Goal: Information Seeking & Learning: Understand process/instructions

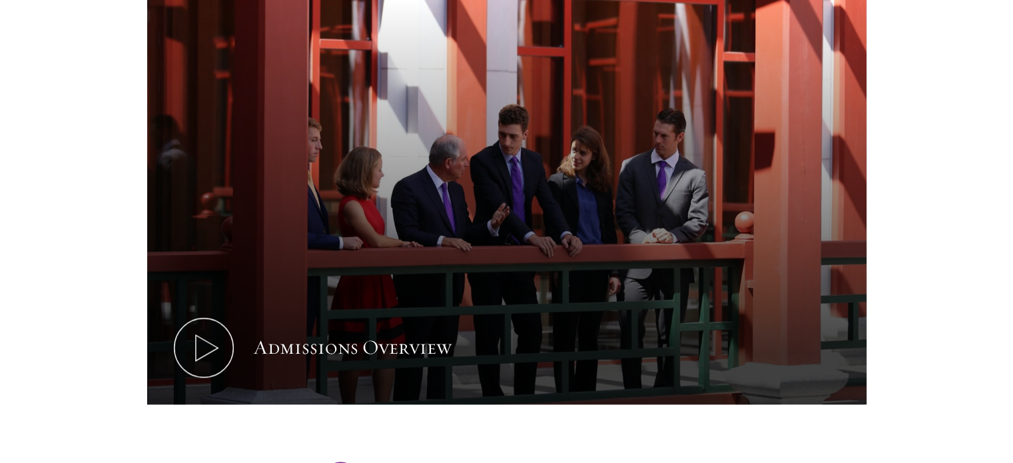
scroll to position [753, 0]
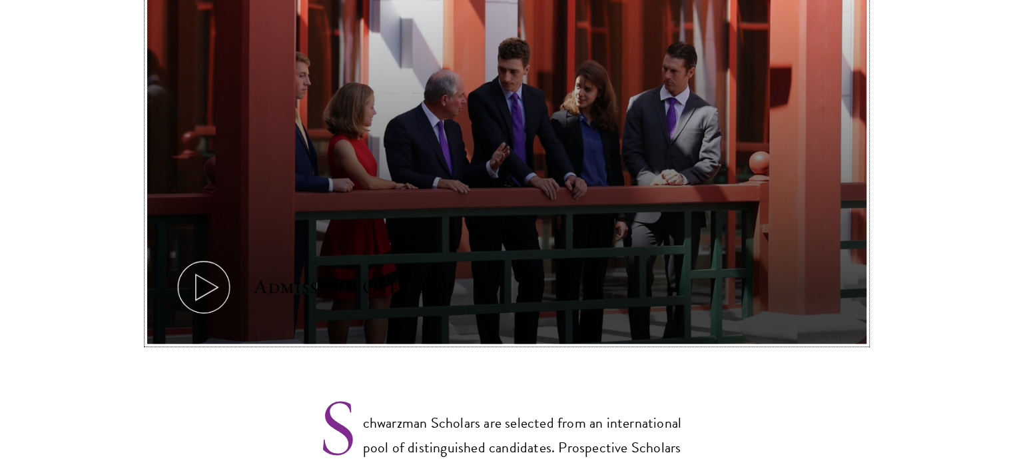
click at [477, 197] on button "Admissions Overview" at bounding box center [506, 141] width 719 height 405
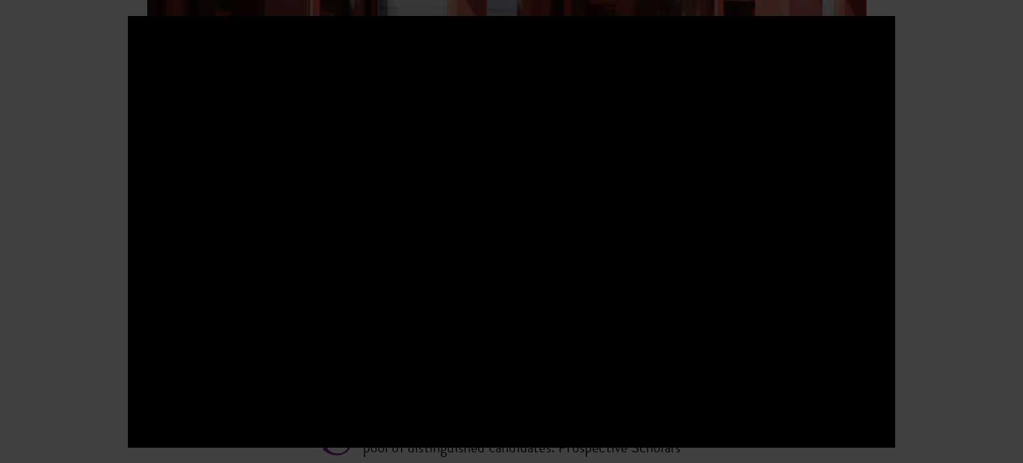
click at [968, 166] on div at bounding box center [511, 231] width 1023 height 463
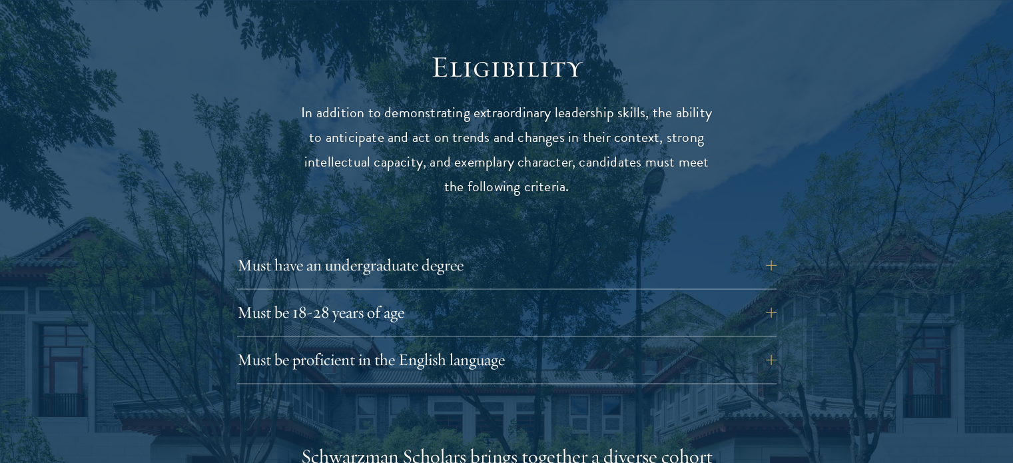
scroll to position [1720, 0]
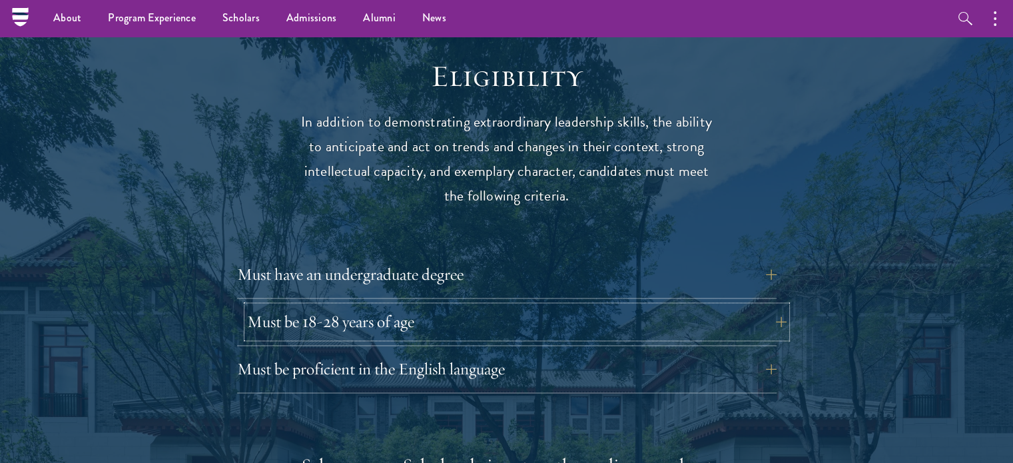
click at [762, 306] on button "Must be 18-28 years of age" at bounding box center [516, 322] width 539 height 32
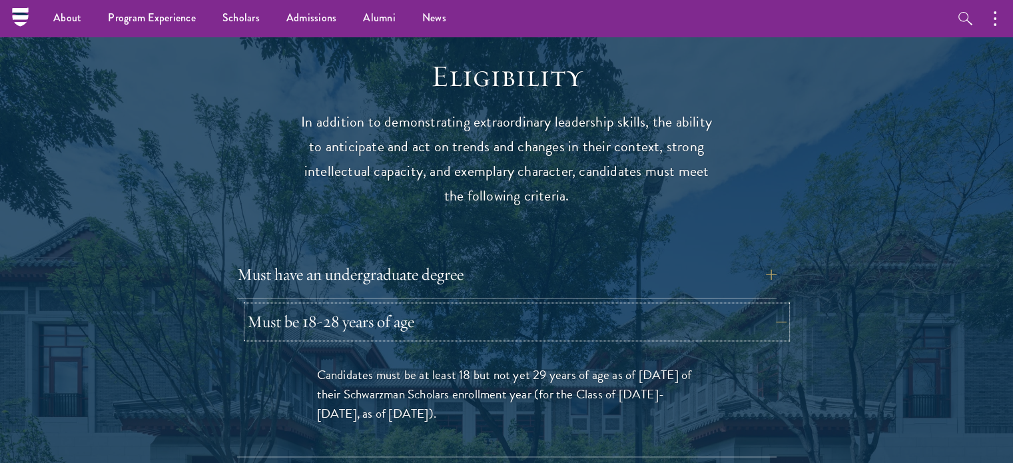
click at [762, 306] on button "Must be 18-28 years of age" at bounding box center [516, 322] width 539 height 32
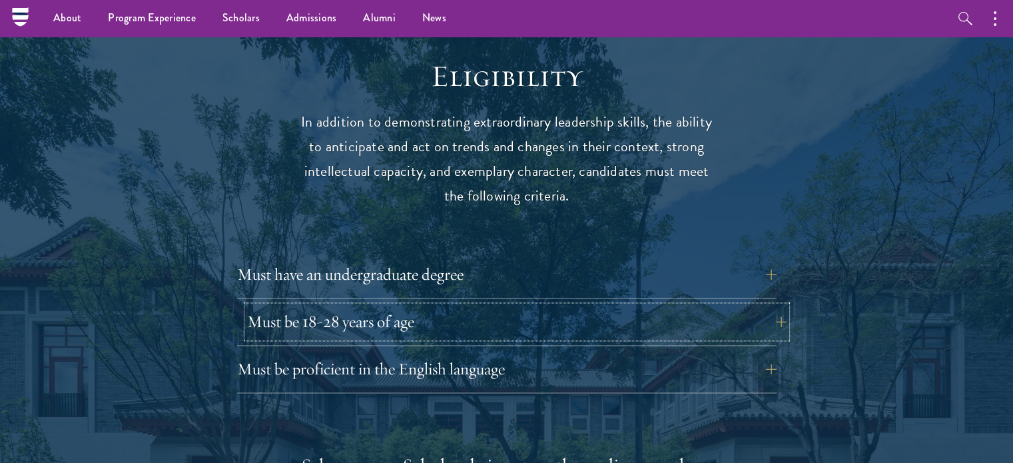
click at [762, 306] on button "Must be 18-28 years of age" at bounding box center [516, 322] width 539 height 32
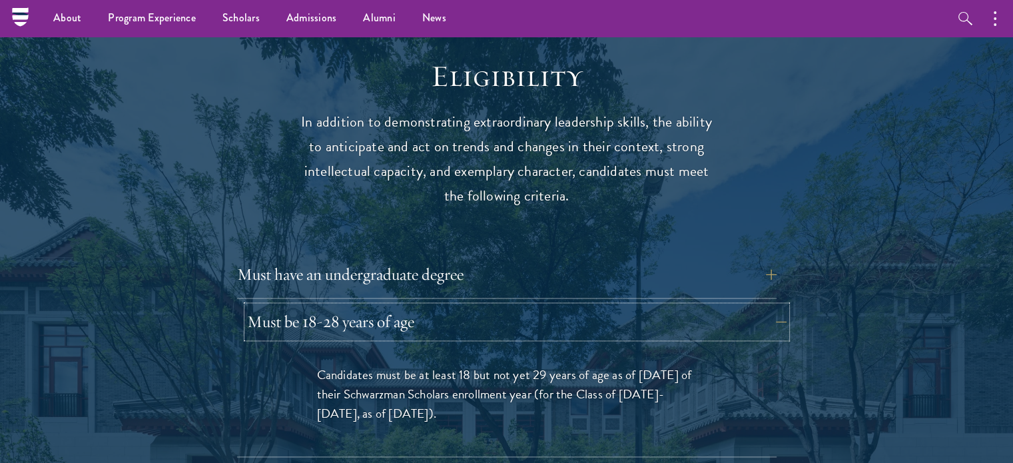
click at [762, 306] on button "Must be 18-28 years of age" at bounding box center [516, 322] width 539 height 32
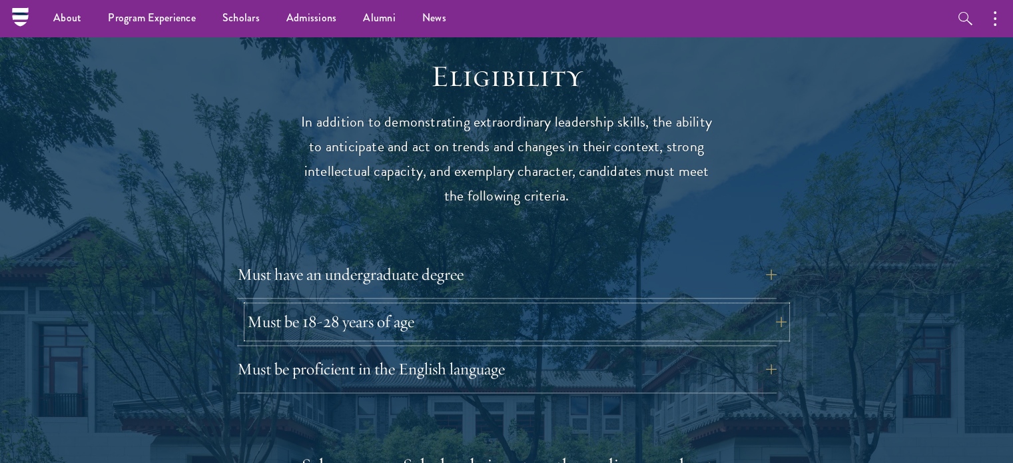
click at [762, 306] on button "Must be 18-28 years of age" at bounding box center [516, 322] width 539 height 32
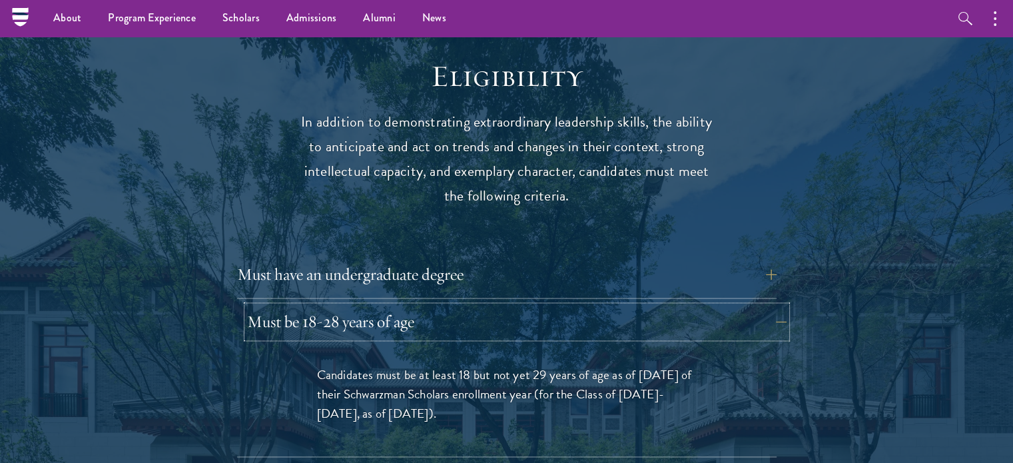
click at [762, 306] on button "Must be 18-28 years of age" at bounding box center [516, 322] width 539 height 32
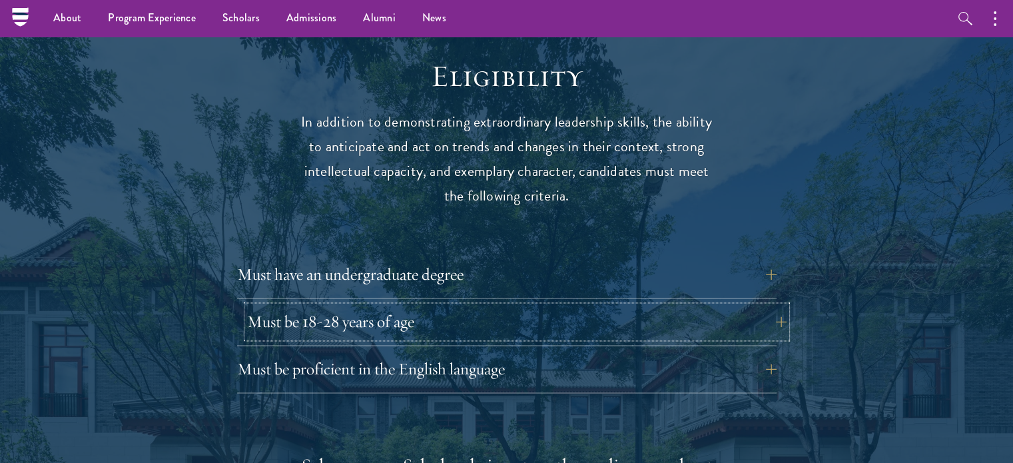
click at [642, 306] on button "Must be 18-28 years of age" at bounding box center [516, 322] width 539 height 32
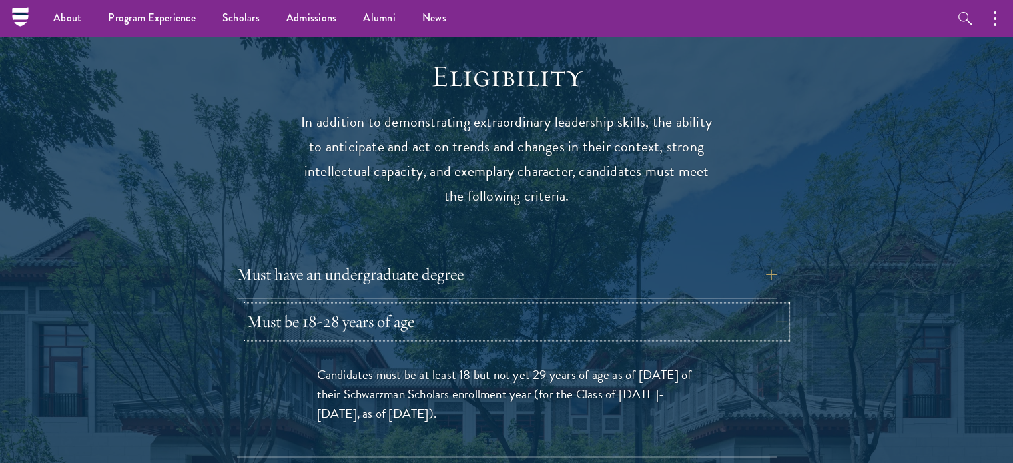
click at [642, 306] on button "Must be 18-28 years of age" at bounding box center [516, 322] width 539 height 32
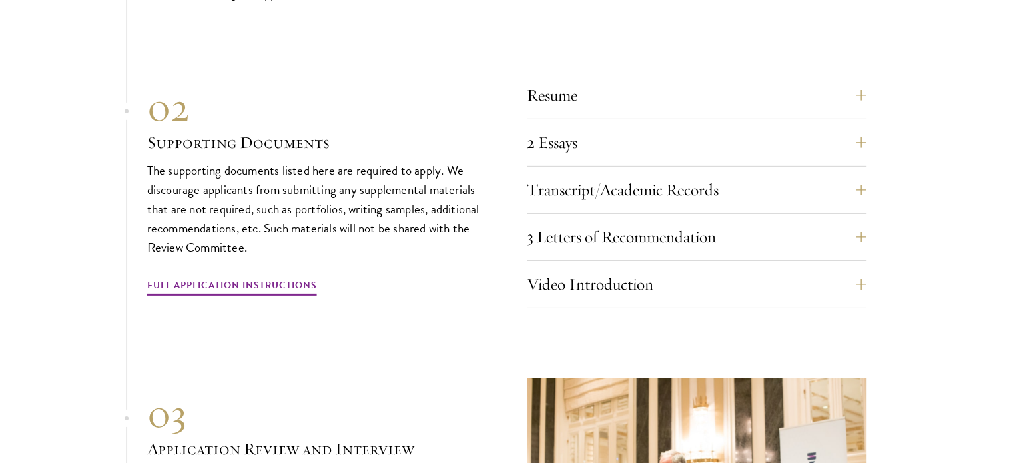
scroll to position [4199, 0]
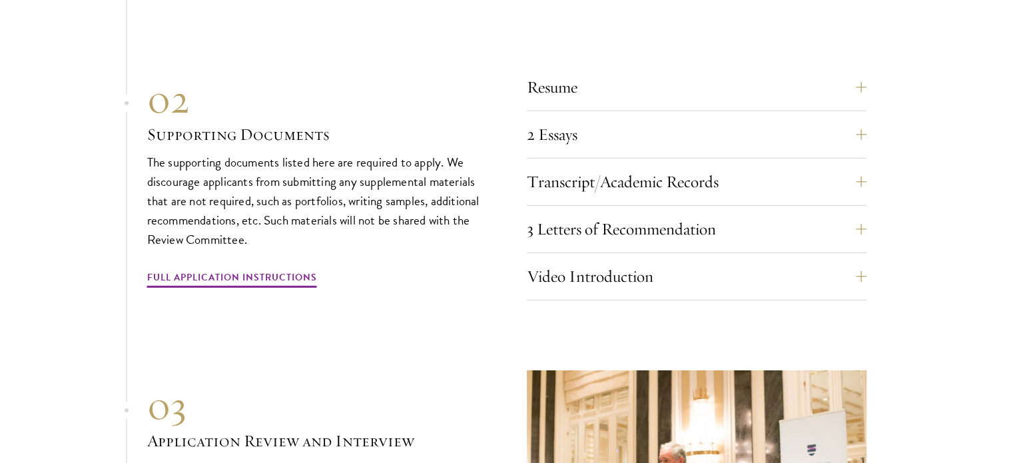
click at [1001, 294] on section "01 Online Application 01 Online Application The application must be completed o…" at bounding box center [506, 213] width 1013 height 824
click at [730, 260] on button "Video Introduction" at bounding box center [707, 276] width 340 height 32
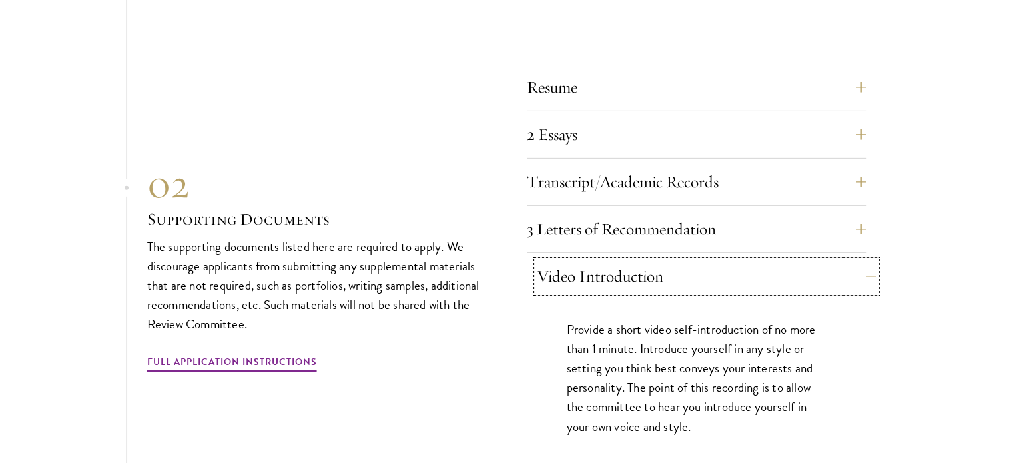
click at [731, 260] on button "Video Introduction" at bounding box center [707, 276] width 340 height 32
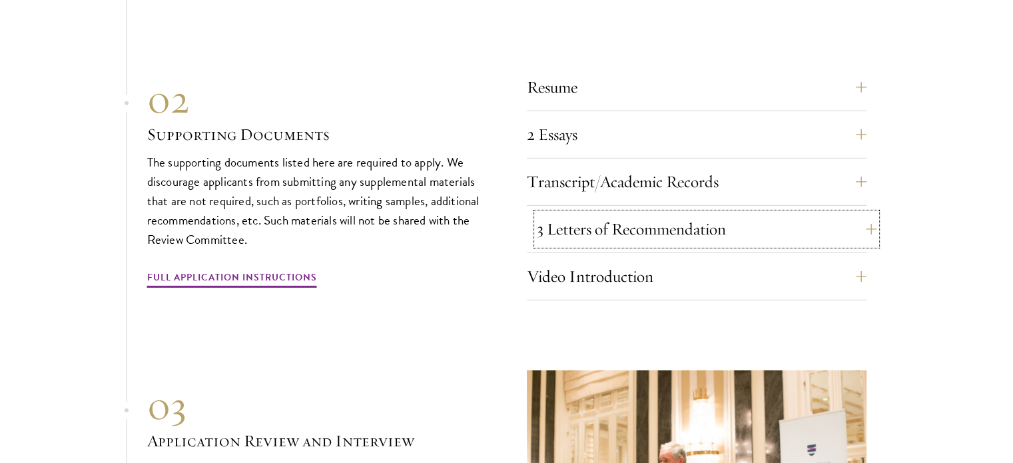
click at [690, 213] on button "3 Letters of Recommendation" at bounding box center [707, 229] width 340 height 32
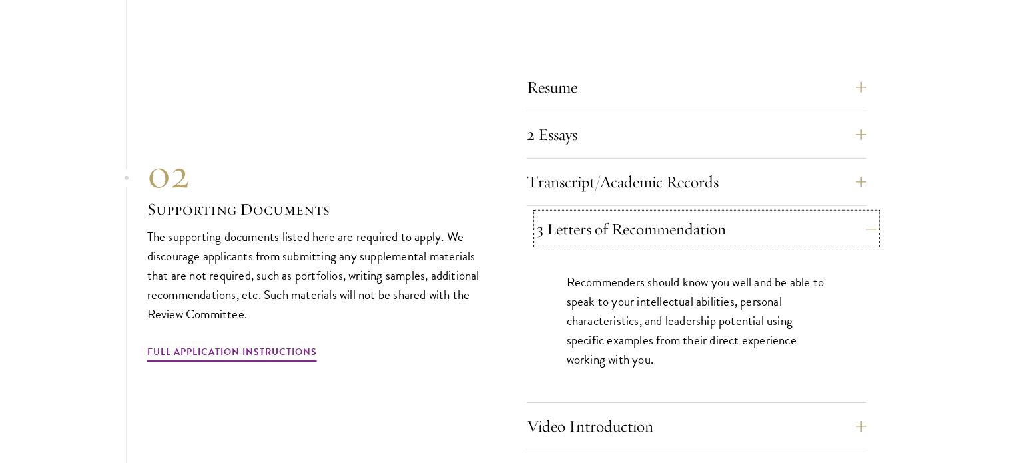
click at [690, 213] on button "3 Letters of Recommendation" at bounding box center [707, 229] width 340 height 32
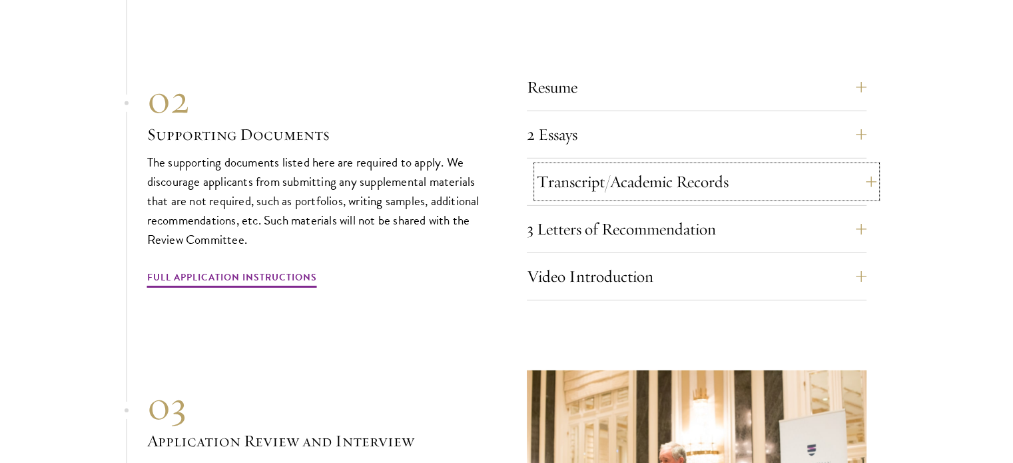
click at [607, 166] on button "Transcript/Academic Records" at bounding box center [707, 182] width 340 height 32
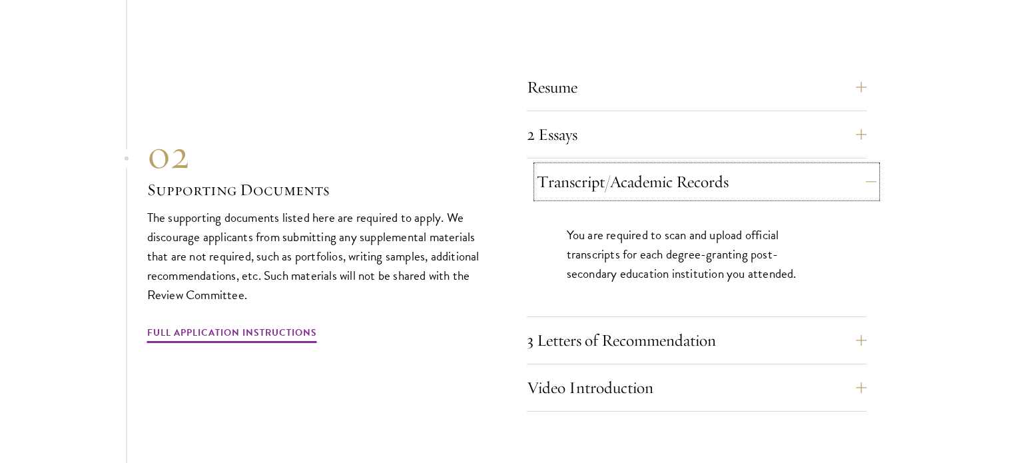
click at [607, 166] on button "Transcript/Academic Records" at bounding box center [707, 182] width 340 height 32
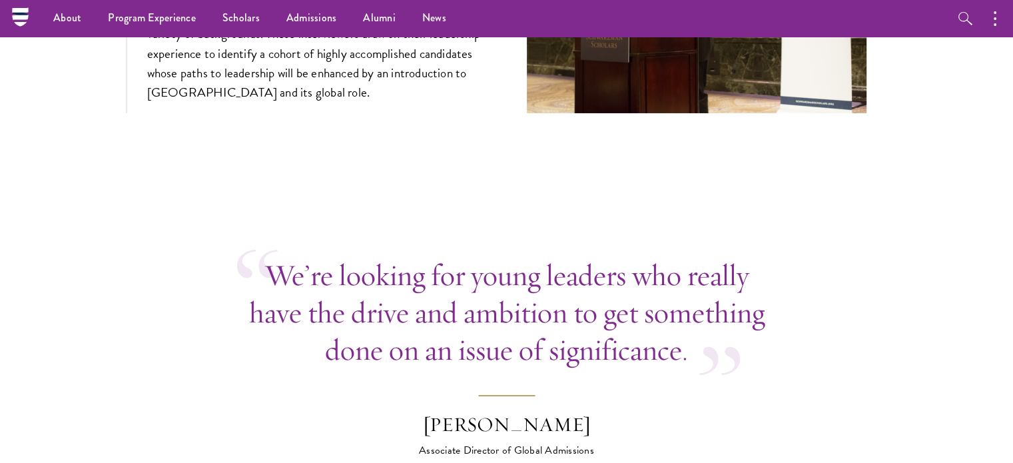
scroll to position [4703, 0]
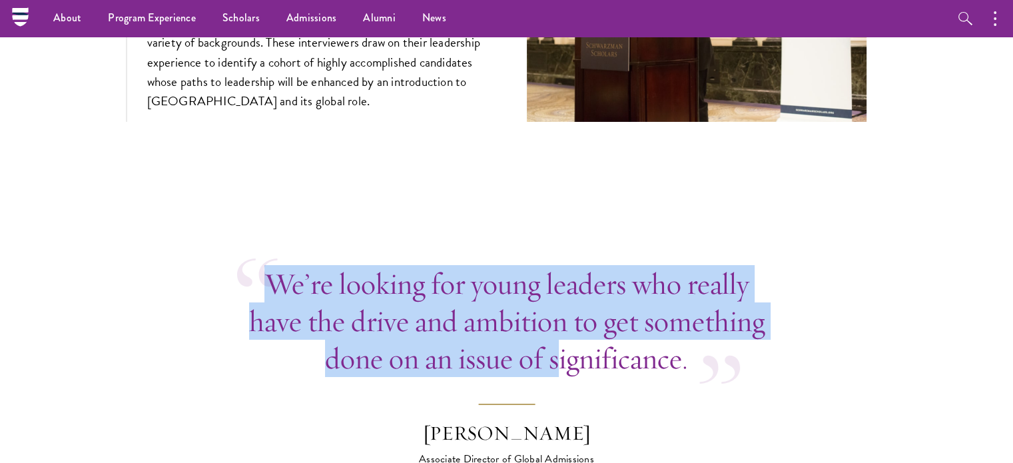
drag, startPoint x: 269, startPoint y: 257, endPoint x: 554, endPoint y: 318, distance: 291.4
click at [554, 318] on div "We’re looking for young leaders who really have the drive and ambition to get s…" at bounding box center [506, 321] width 539 height 112
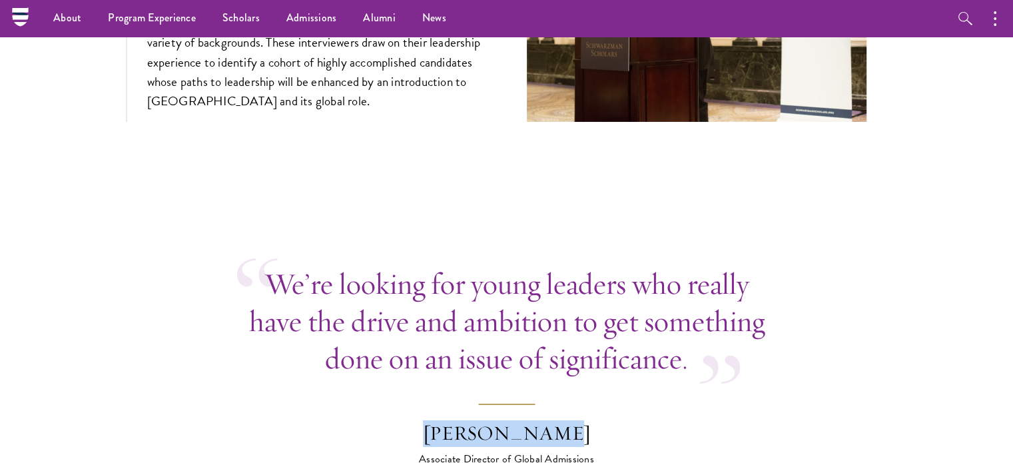
drag, startPoint x: 576, startPoint y: 400, endPoint x: 442, endPoint y: 411, distance: 134.3
click at [442, 420] on div "[PERSON_NAME]" at bounding box center [506, 433] width 233 height 27
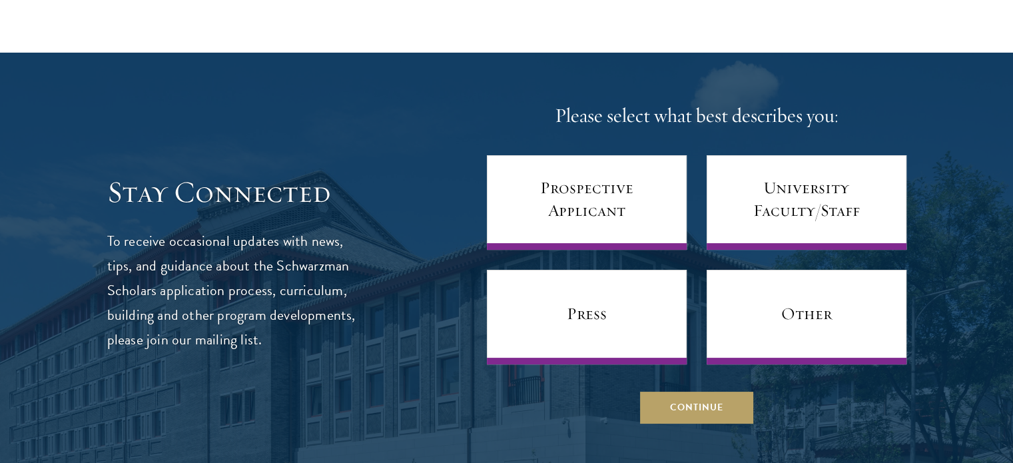
scroll to position [5205, 0]
